Goal: Information Seeking & Learning: Learn about a topic

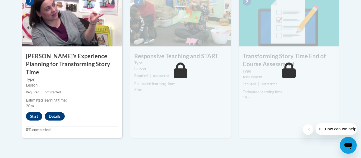
scroll to position [498, 0]
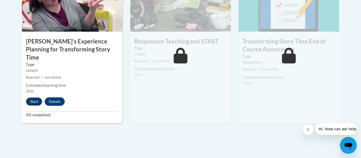
click at [34, 98] on button "Start" at bounding box center [34, 102] width 16 height 8
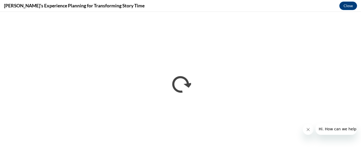
scroll to position [0, 0]
